Goal: Task Accomplishment & Management: Manage account settings

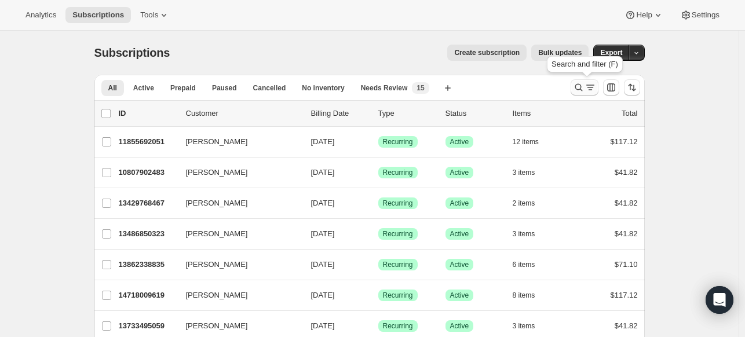
click at [582, 87] on icon "Search and filter results" at bounding box center [578, 88] width 8 height 8
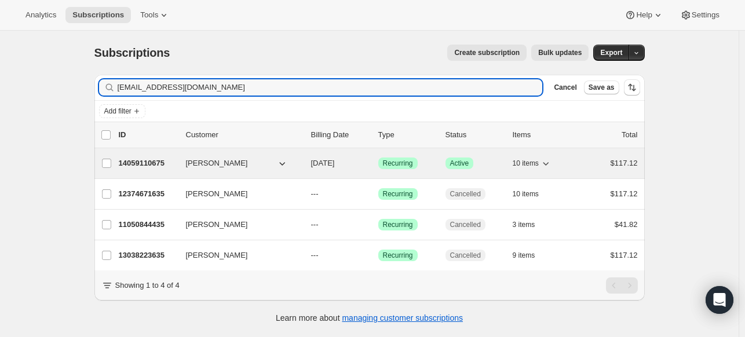
type input "[EMAIL_ADDRESS][DOMAIN_NAME]"
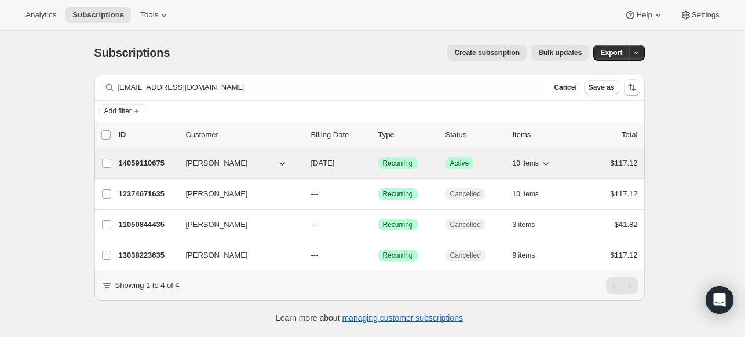
click at [166, 160] on p "14059110675" at bounding box center [148, 164] width 58 height 12
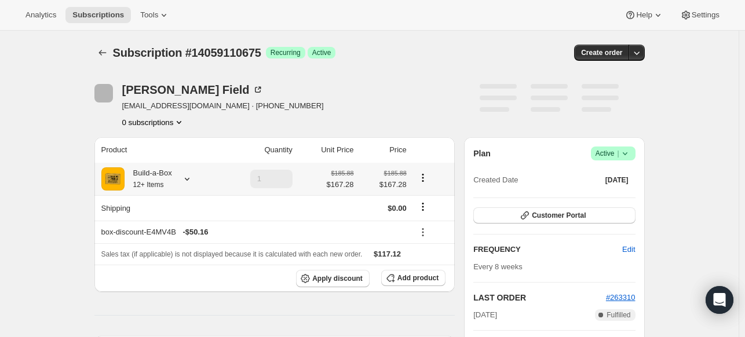
scroll to position [58, 0]
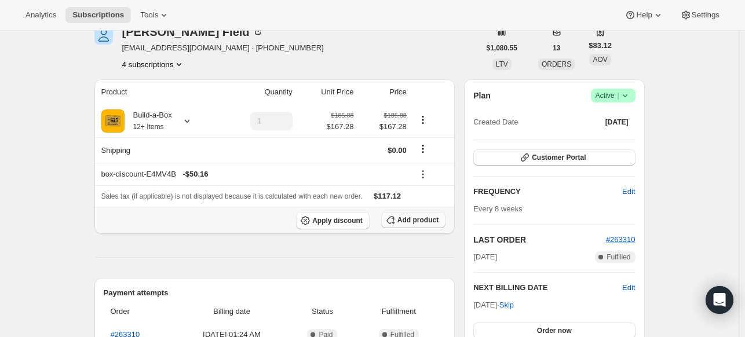
click at [391, 218] on icon "button" at bounding box center [391, 220] width 12 height 12
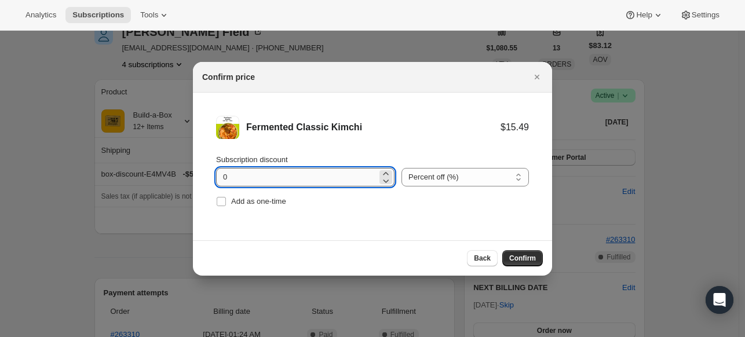
click at [262, 175] on input "0" at bounding box center [296, 177] width 161 height 19
click at [261, 175] on input "0" at bounding box center [296, 177] width 161 height 19
type input "100"
click at [251, 199] on span "Add as one-time" at bounding box center [258, 201] width 55 height 9
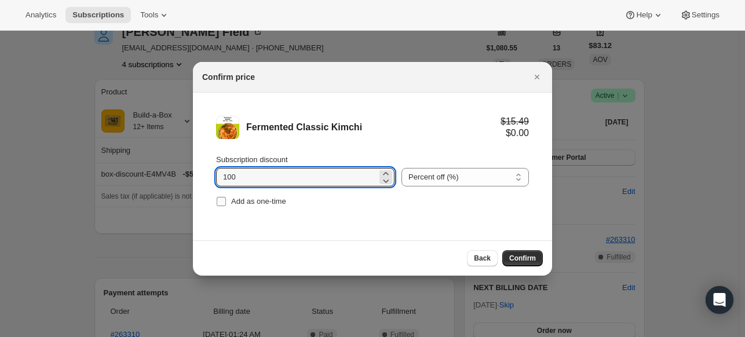
click at [226, 199] on input "Add as one-time" at bounding box center [221, 201] width 9 height 9
checkbox input "true"
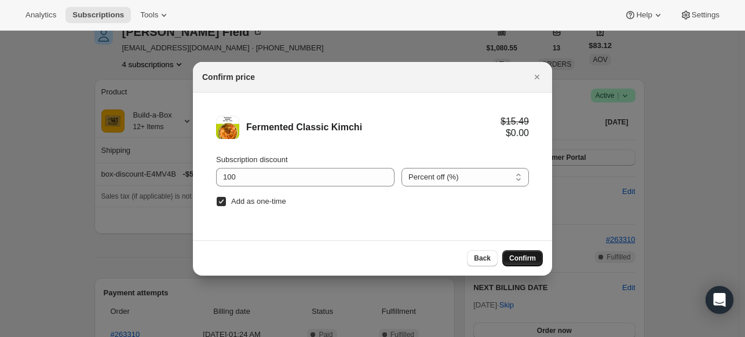
click at [526, 255] on span "Confirm" at bounding box center [522, 258] width 27 height 9
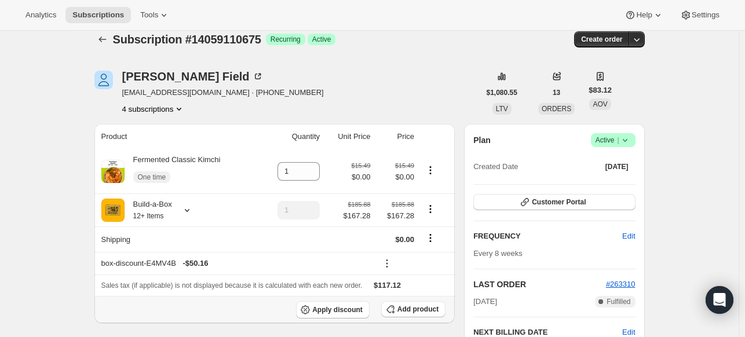
scroll to position [12, 0]
